Goal: Information Seeking & Learning: Learn about a topic

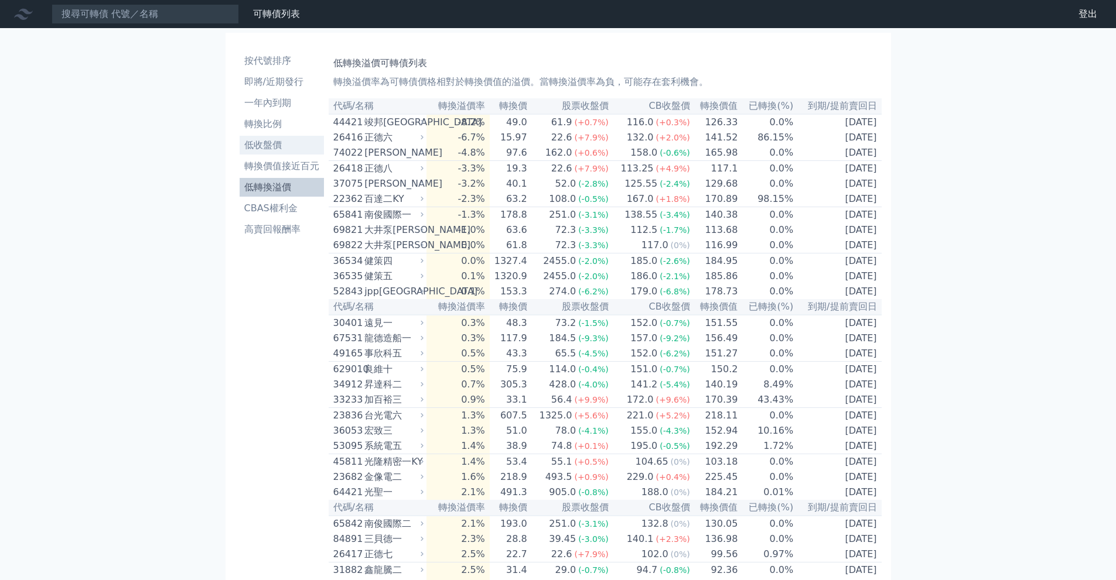
click at [269, 150] on li "低收盤價" at bounding box center [282, 145] width 84 height 14
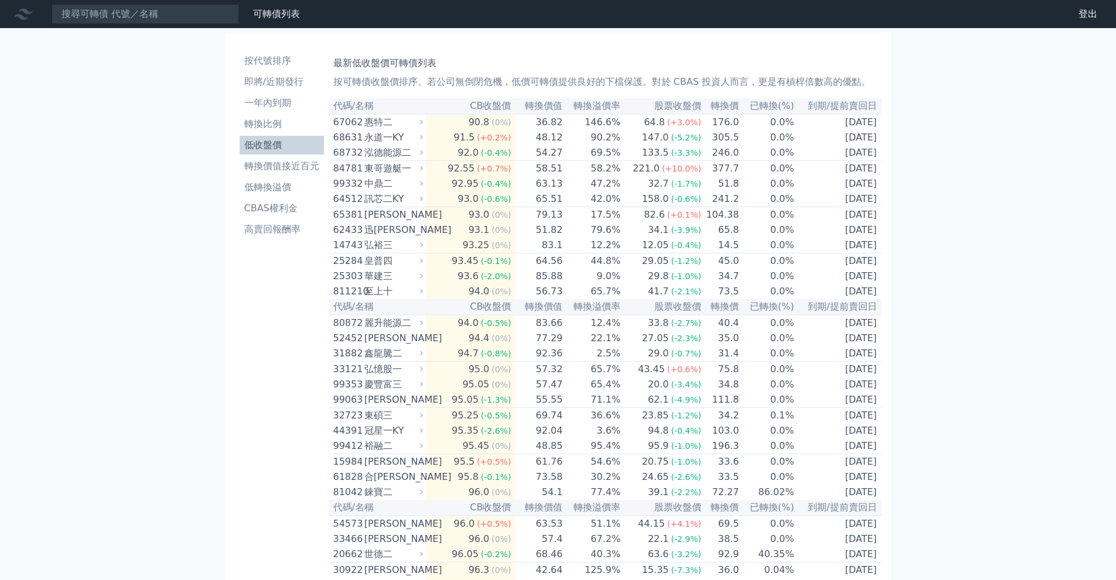
click at [266, 183] on li "低轉換溢價" at bounding box center [282, 187] width 84 height 14
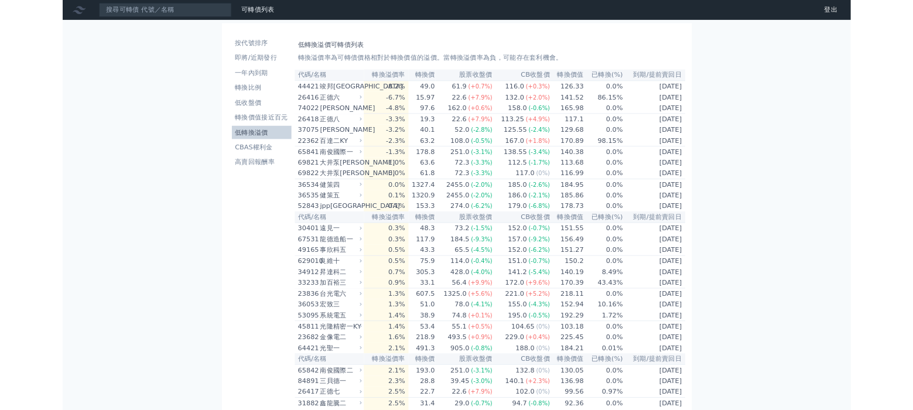
scroll to position [4040, 0]
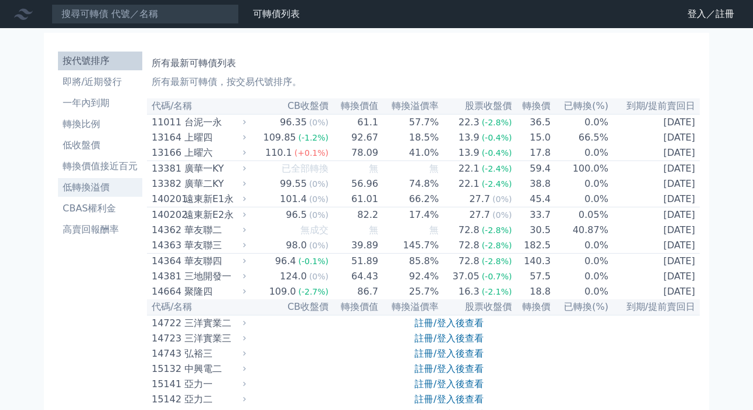
click at [101, 187] on li "低轉換溢價" at bounding box center [100, 187] width 84 height 14
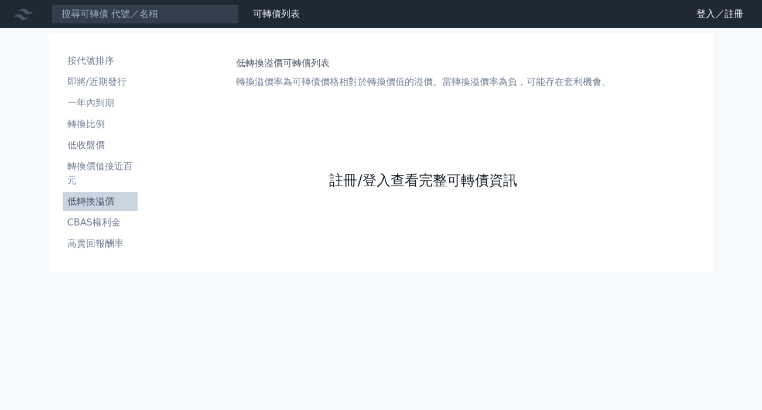
click at [422, 183] on link "註冊/登入查看完整可轉債資訊" at bounding box center [422, 180] width 187 height 19
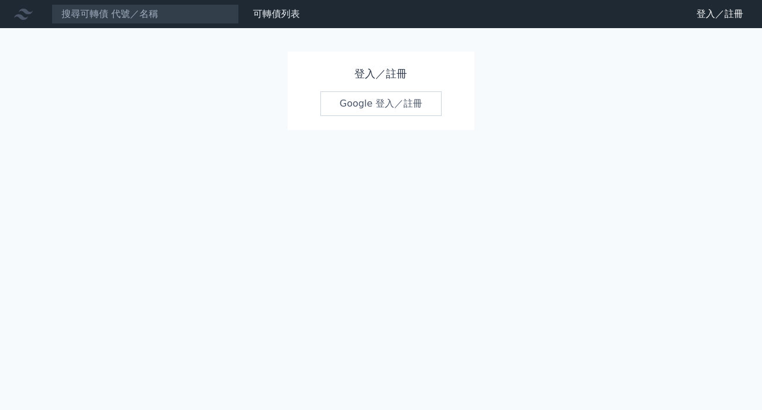
click at [377, 110] on link "Google 登入／註冊" at bounding box center [381, 103] width 122 height 25
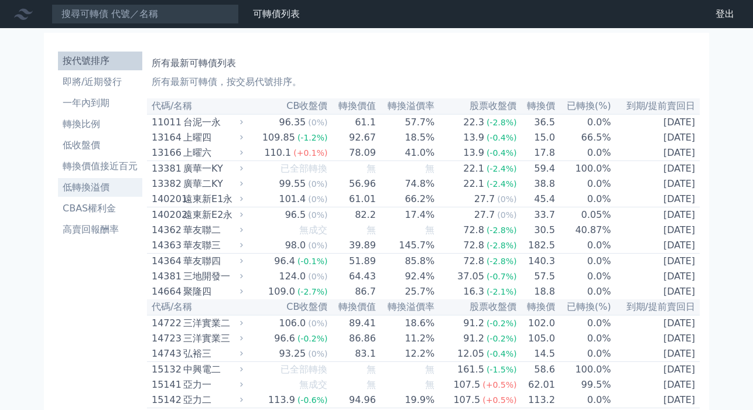
click at [97, 190] on li "低轉換溢價" at bounding box center [100, 187] width 84 height 14
